Goal: Learn about a topic

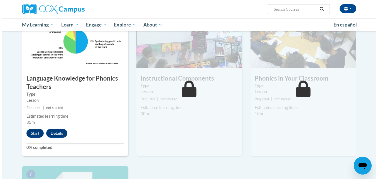
scroll to position [279, 0]
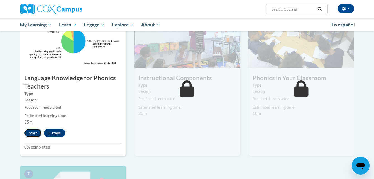
click at [30, 135] on button "Start" at bounding box center [32, 132] width 17 height 9
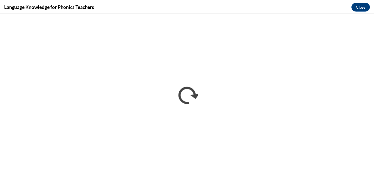
scroll to position [0, 0]
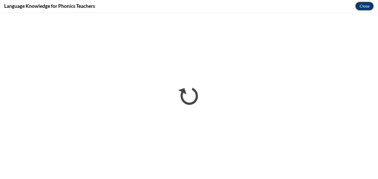
click at [363, 9] on button "Close" at bounding box center [364, 6] width 19 height 9
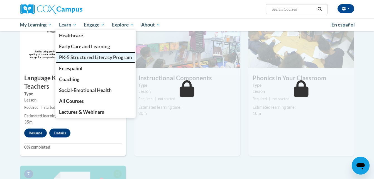
click at [74, 57] on span "PK-5 Structured Literacy Program" at bounding box center [95, 57] width 73 height 6
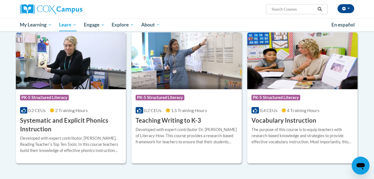
scroll to position [613, 0]
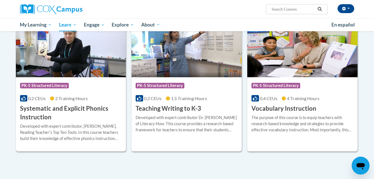
click at [88, 68] on img at bounding box center [71, 48] width 110 height 57
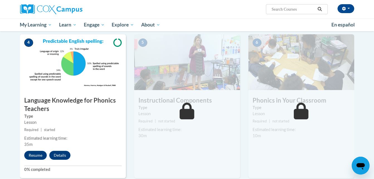
scroll to position [257, 0]
